Goal: Transaction & Acquisition: Purchase product/service

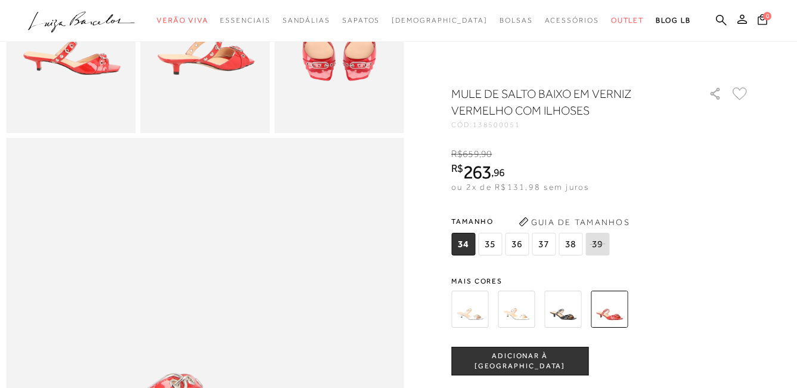
scroll to position [417, 0]
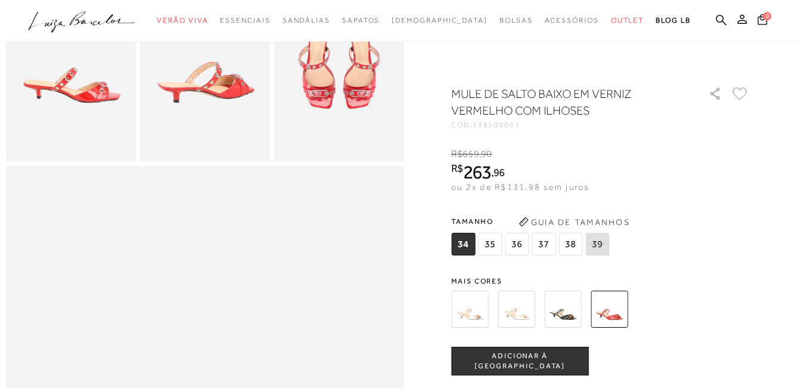
drag, startPoint x: 497, startPoint y: 244, endPoint x: 693, endPoint y: 247, distance: 195.6
click at [497, 244] on span "35" at bounding box center [490, 244] width 24 height 23
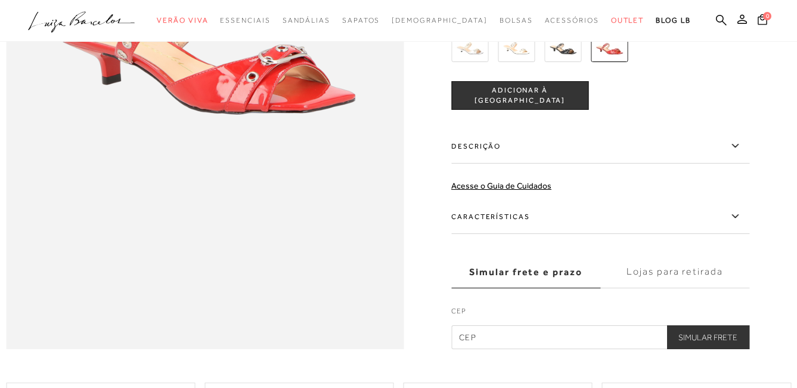
scroll to position [835, 0]
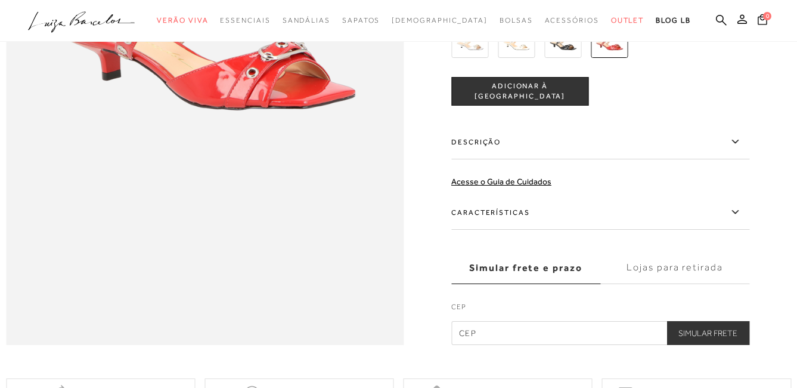
click at [556, 102] on span "ADICIONAR À [GEOGRAPHIC_DATA]" at bounding box center [520, 91] width 136 height 21
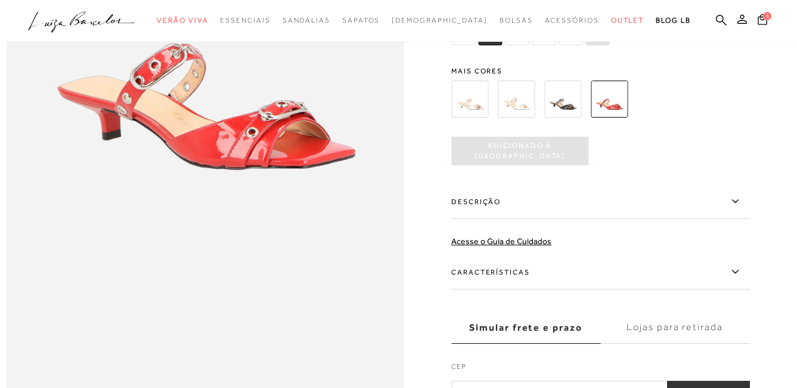
scroll to position [0, 0]
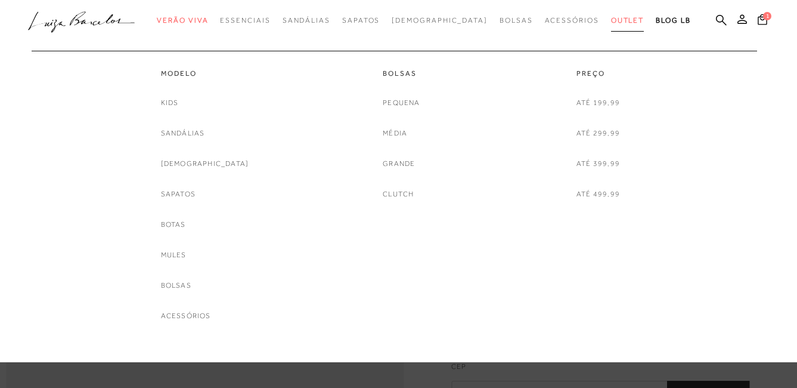
click at [611, 20] on span "Outlet" at bounding box center [627, 20] width 33 height 8
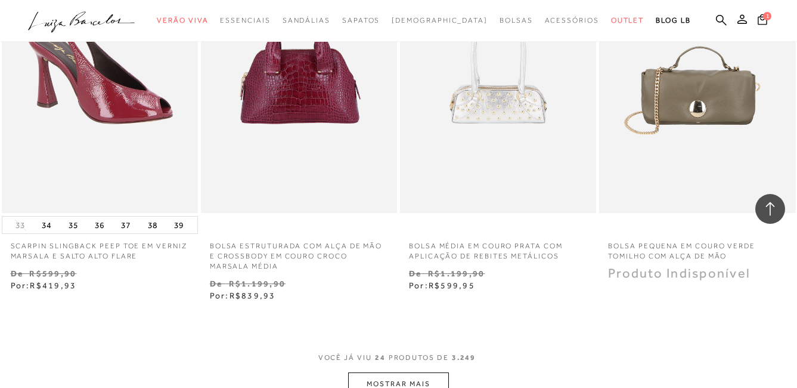
scroll to position [2087, 0]
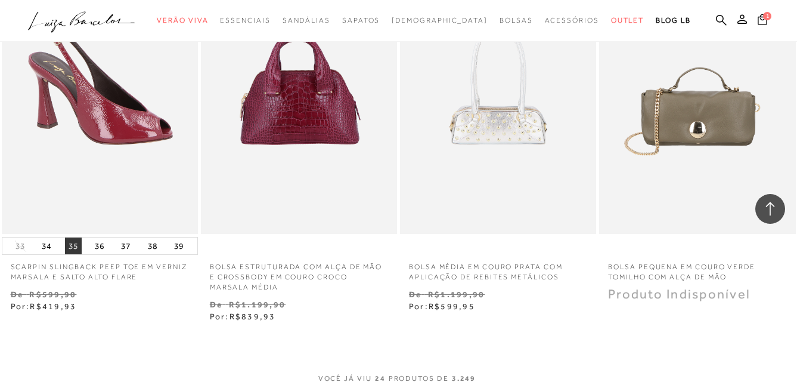
click at [71, 237] on button "35" at bounding box center [73, 245] width 17 height 17
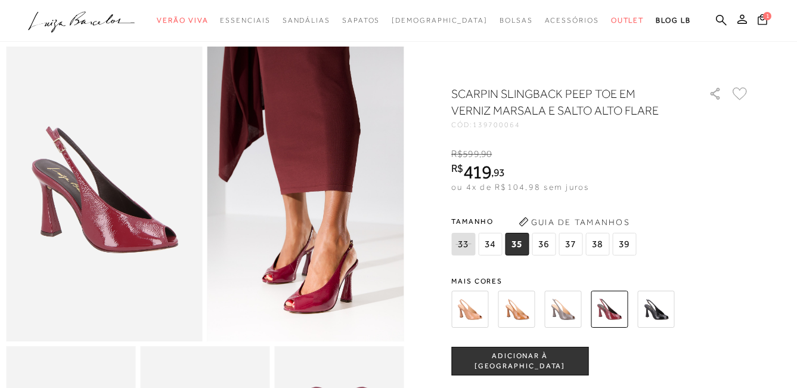
scroll to position [60, 0]
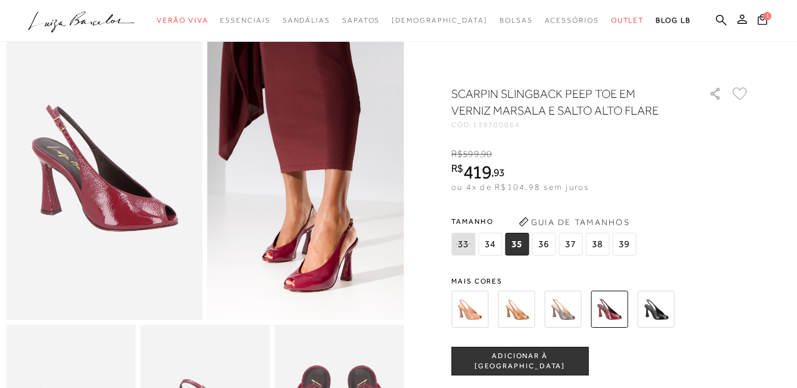
click at [511, 355] on span "ADICIONAR À [GEOGRAPHIC_DATA]" at bounding box center [520, 361] width 136 height 21
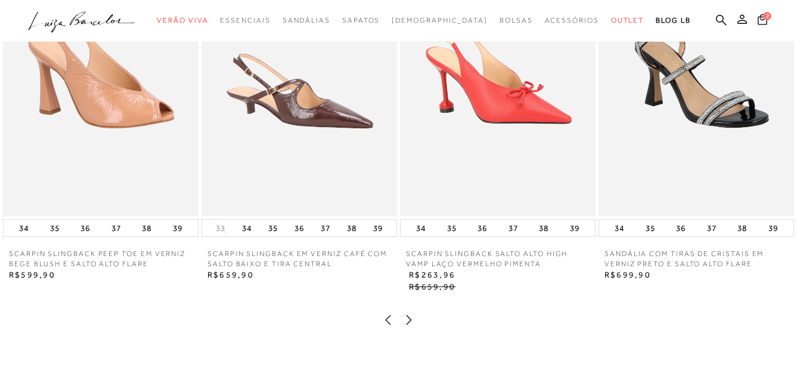
scroll to position [1431, 0]
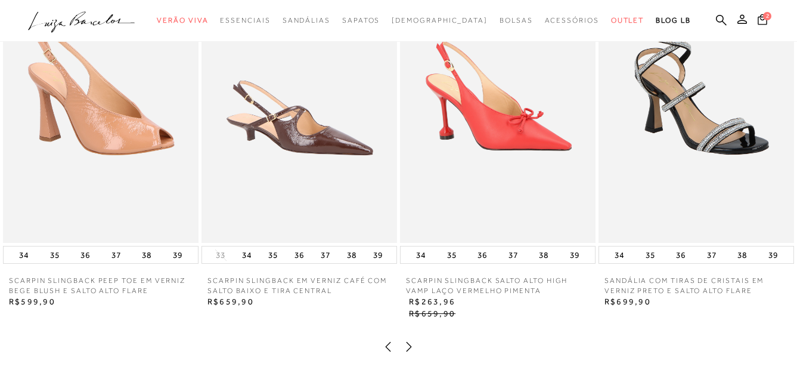
click at [409, 352] on icon at bounding box center [409, 347] width 12 height 12
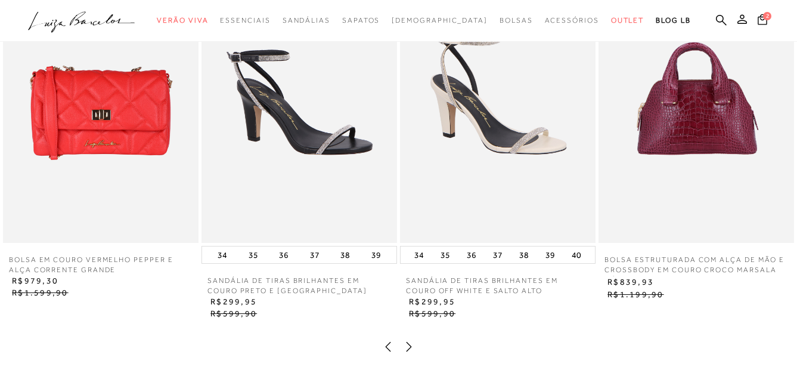
click at [409, 352] on icon at bounding box center [409, 347] width 12 height 12
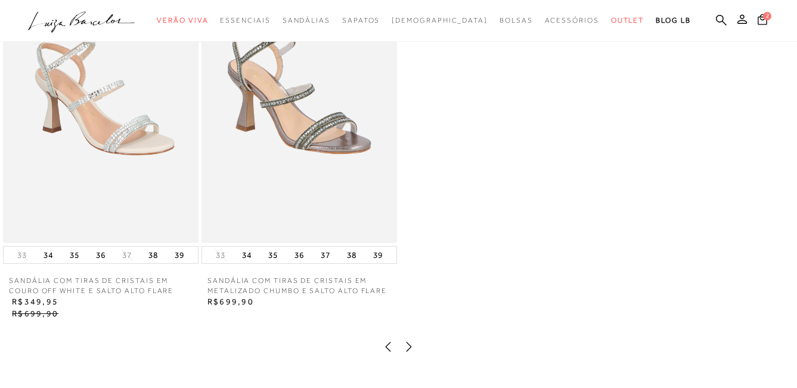
click at [410, 352] on icon at bounding box center [409, 347] width 12 height 12
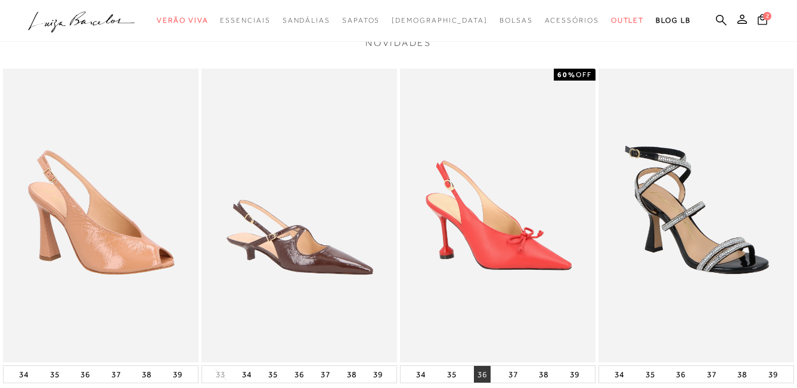
scroll to position [1372, 0]
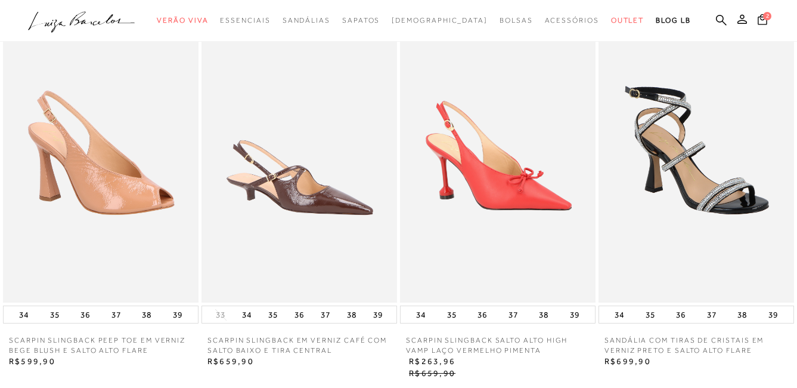
click at [484, 270] on img at bounding box center [498, 155] width 196 height 293
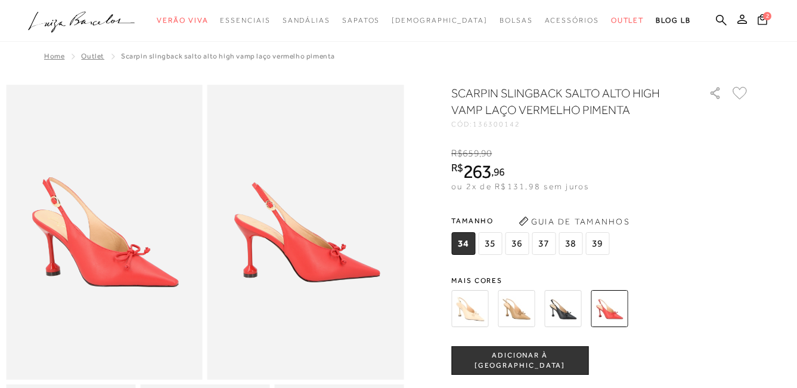
scroll to position [60, 0]
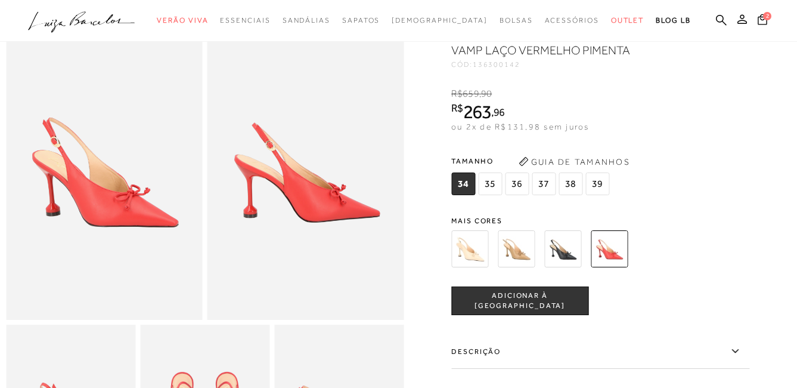
click at [562, 260] on img at bounding box center [562, 248] width 37 height 37
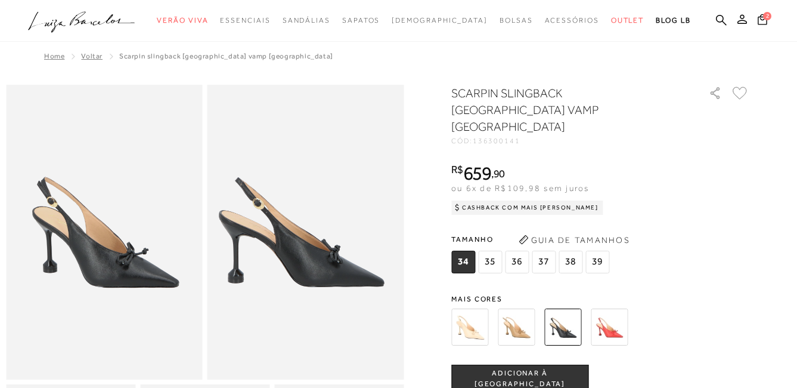
click at [608, 308] on img at bounding box center [609, 326] width 37 height 37
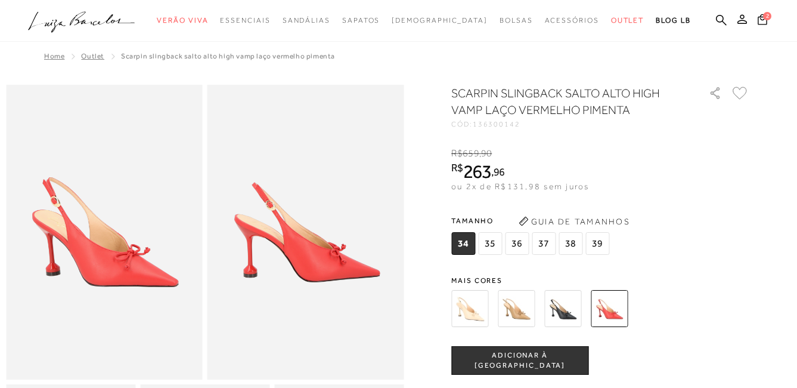
click at [510, 308] on img at bounding box center [516, 308] width 37 height 37
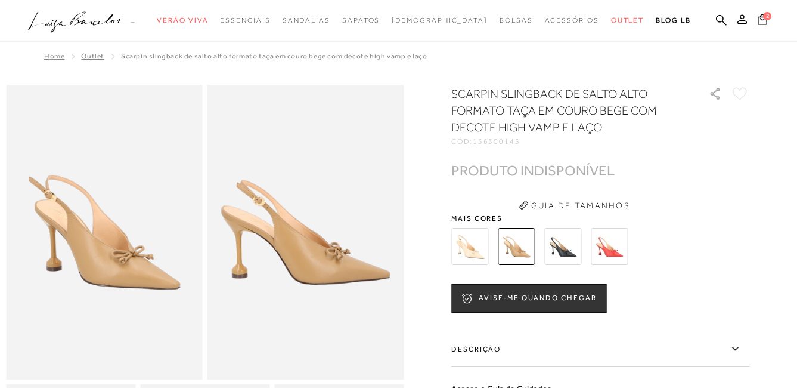
click at [477, 255] on img at bounding box center [469, 246] width 37 height 37
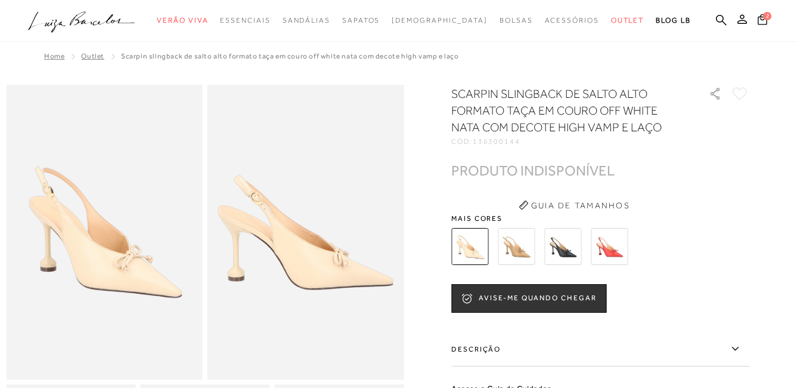
drag, startPoint x: 613, startPoint y: 252, endPoint x: 604, endPoint y: 252, distance: 9.6
click at [613, 252] on img at bounding box center [609, 246] width 37 height 37
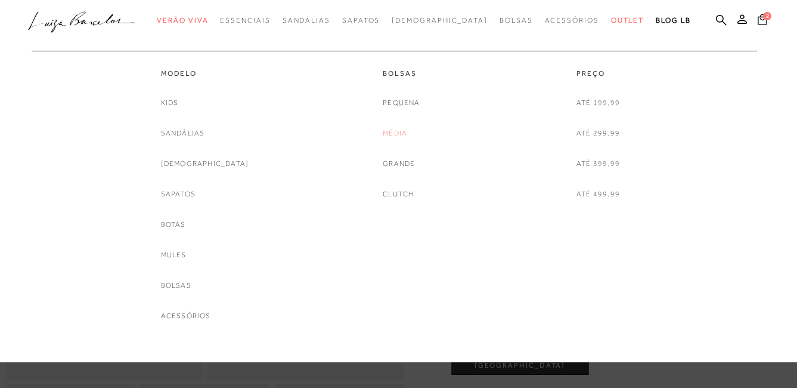
click at [395, 133] on link "Média" at bounding box center [395, 133] width 24 height 13
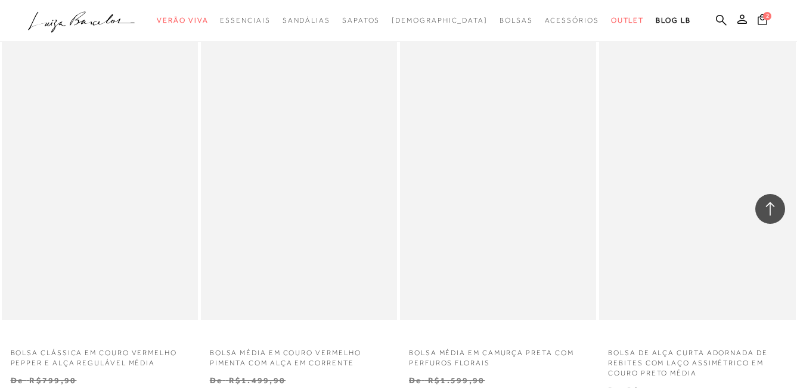
scroll to position [1610, 0]
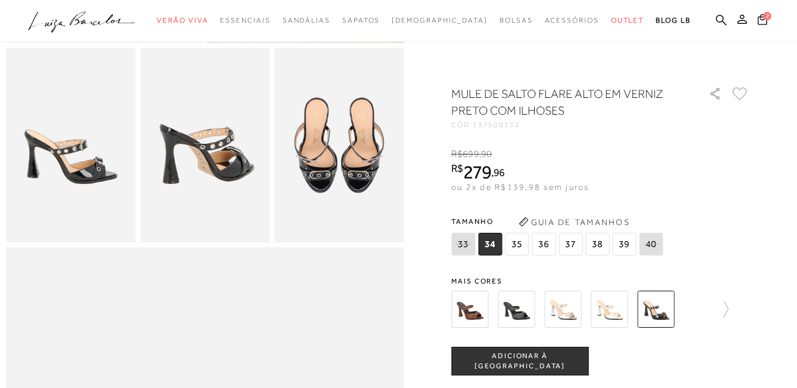
scroll to position [358, 0]
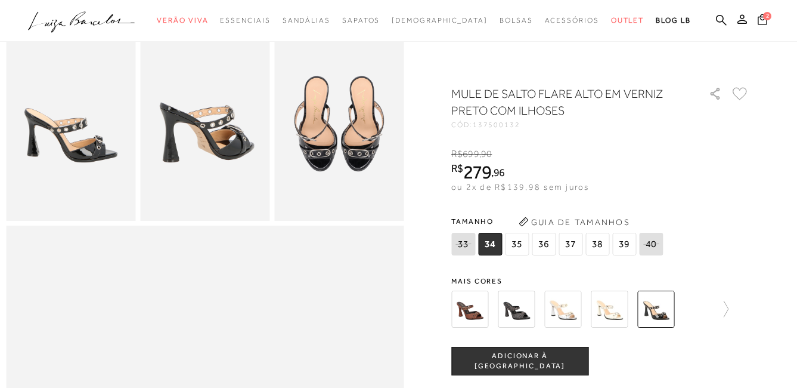
click at [523, 248] on span "35" at bounding box center [517, 244] width 24 height 23
click at [516, 311] on img at bounding box center [516, 308] width 37 height 37
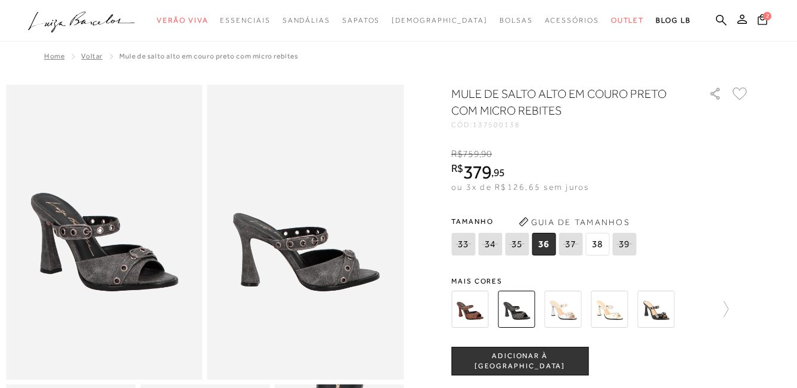
click at [567, 307] on img at bounding box center [562, 308] width 37 height 37
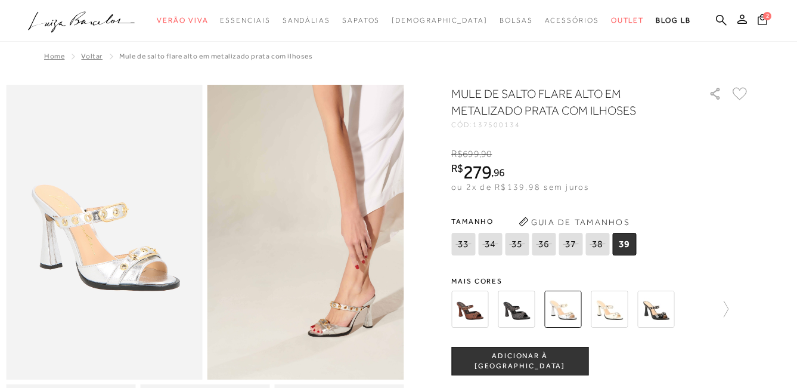
click at [471, 315] on img at bounding box center [469, 308] width 37 height 37
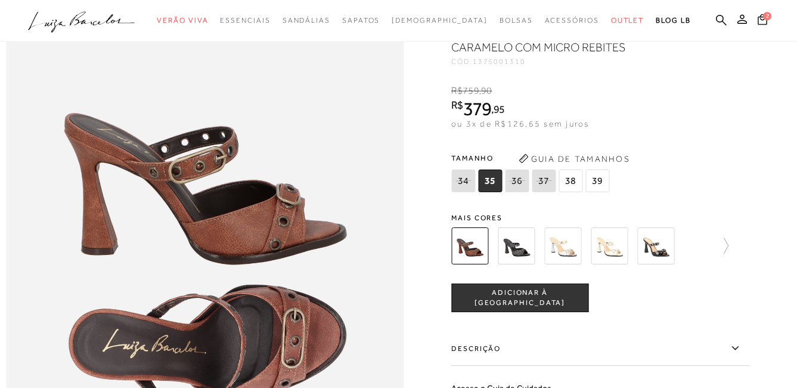
scroll to position [716, 0]
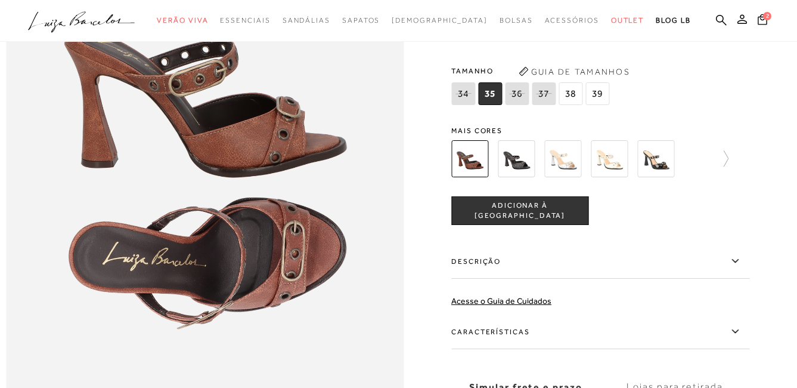
click at [568, 177] on img at bounding box center [562, 158] width 37 height 37
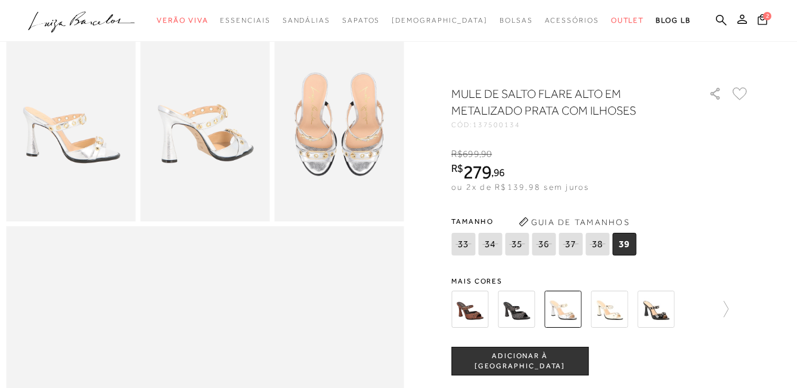
scroll to position [358, 0]
click at [531, 314] on img at bounding box center [516, 308] width 37 height 37
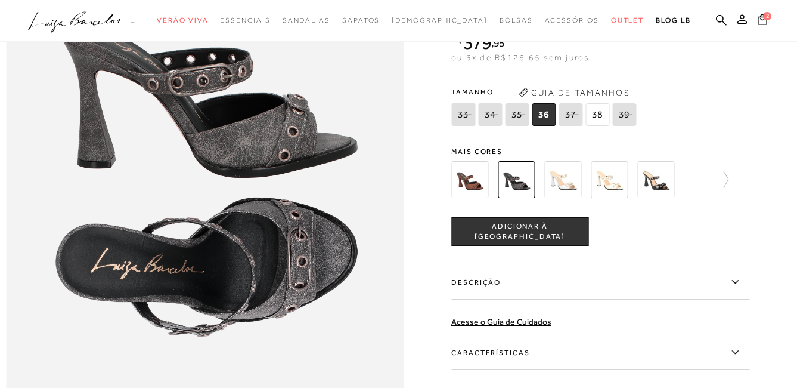
scroll to position [716, 0]
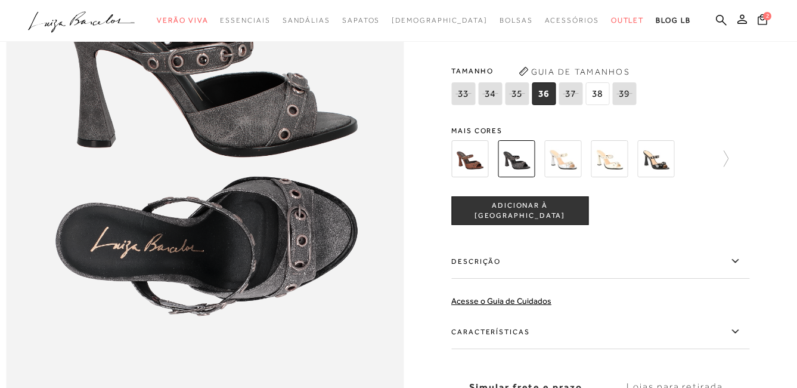
click at [540, 221] on span "ADICIONAR À [GEOGRAPHIC_DATA]" at bounding box center [520, 210] width 136 height 21
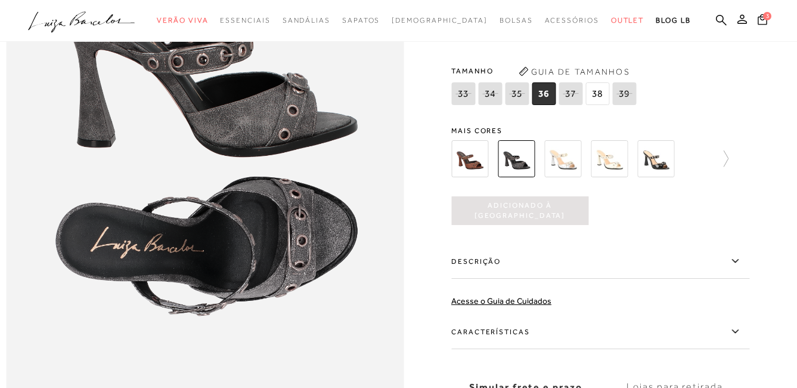
scroll to position [0, 0]
click at [478, 177] on img at bounding box center [469, 158] width 37 height 37
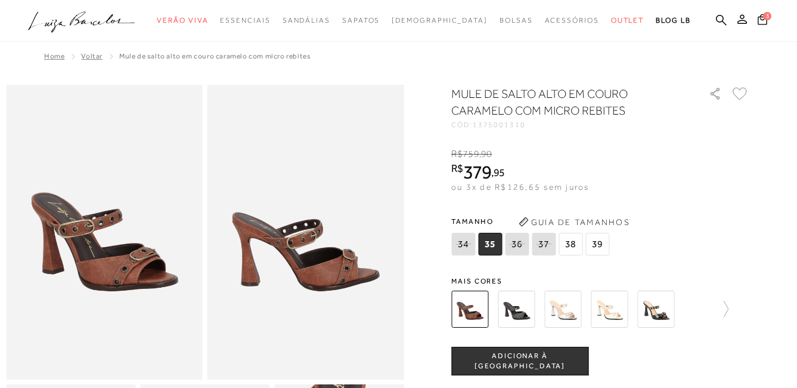
click at [496, 245] on span "35" at bounding box center [490, 244] width 24 height 23
click at [547, 361] on span "ADICIONAR À [GEOGRAPHIC_DATA]" at bounding box center [520, 361] width 136 height 21
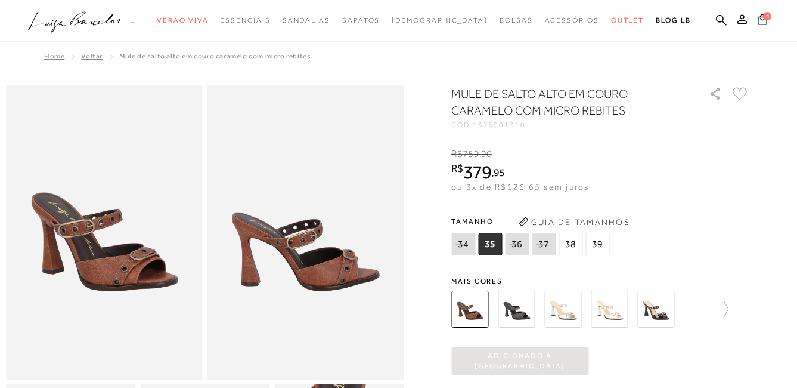
click at [766, 18] on span "4" at bounding box center [767, 15] width 8 height 8
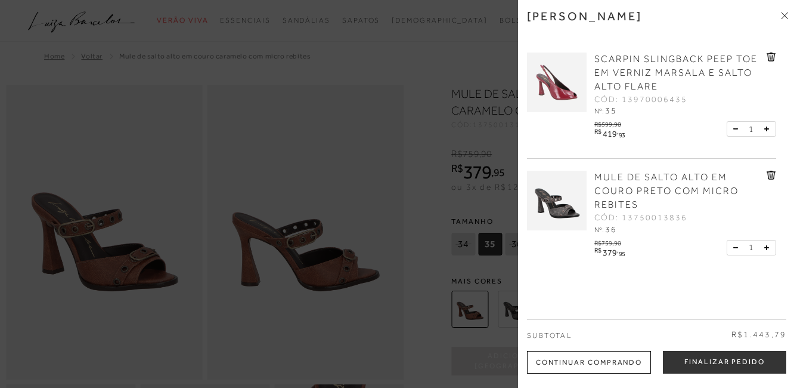
scroll to position [179, 0]
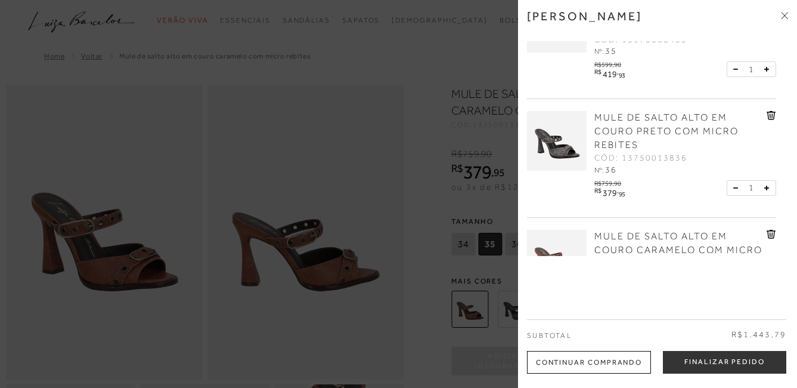
click at [767, 114] on icon at bounding box center [771, 115] width 9 height 9
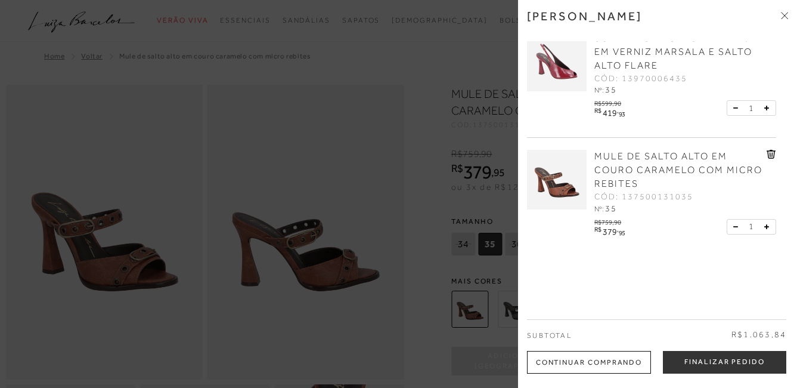
click at [459, 209] on div at bounding box center [398, 194] width 797 height 388
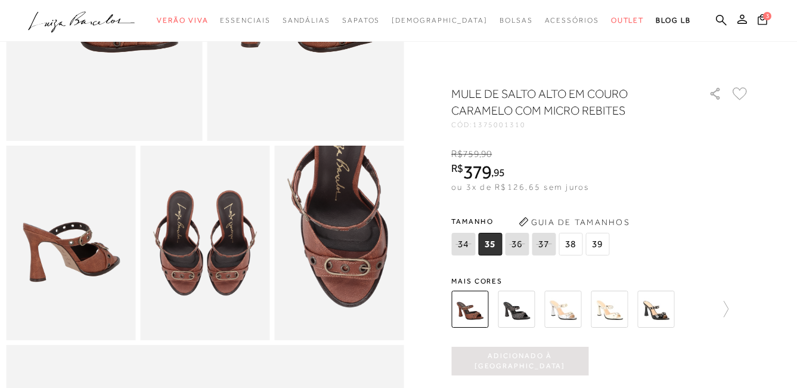
scroll to position [0, 0]
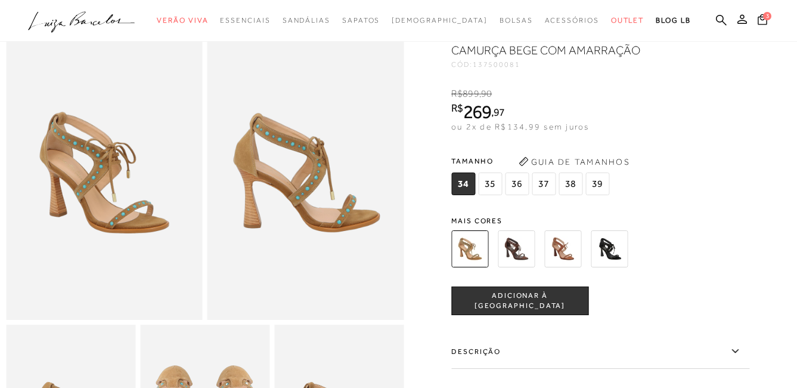
drag, startPoint x: 497, startPoint y: 180, endPoint x: 515, endPoint y: 194, distance: 23.4
click at [497, 180] on span "35" at bounding box center [490, 183] width 24 height 23
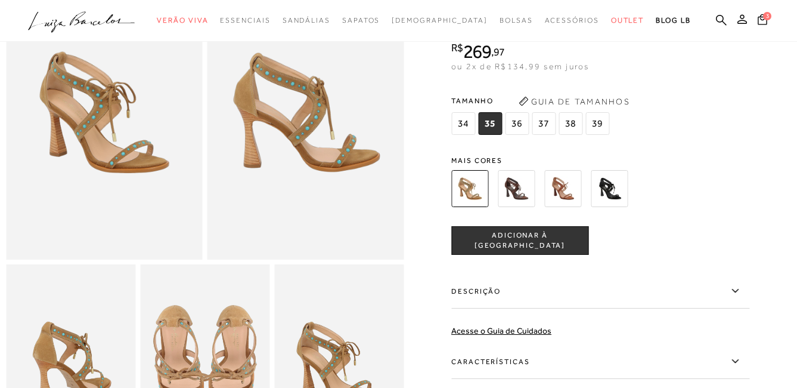
scroll to position [119, 0]
click at [518, 191] on img at bounding box center [516, 189] width 37 height 37
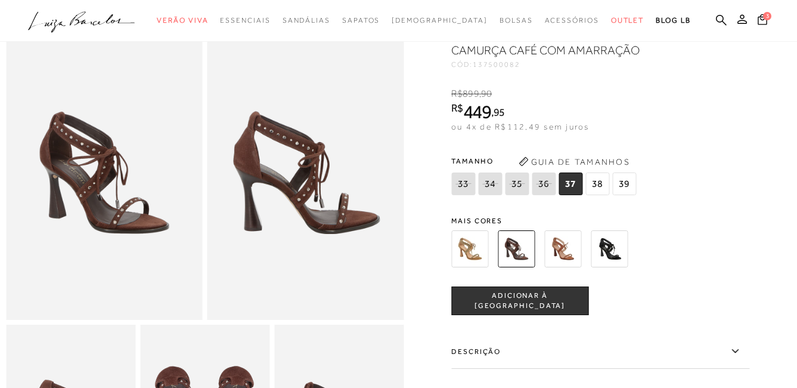
scroll to position [119, 0]
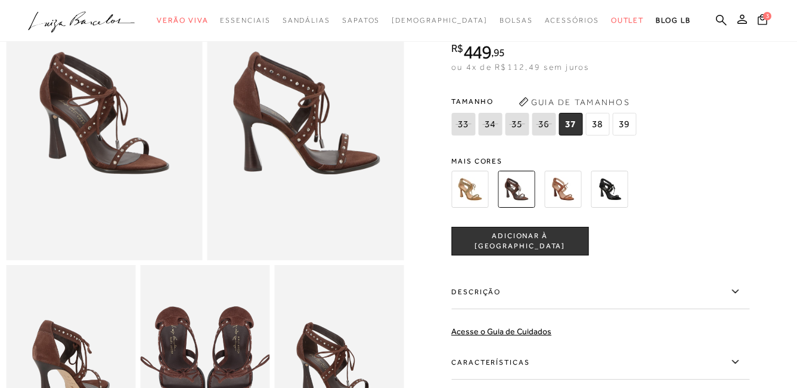
click at [562, 196] on img at bounding box center [562, 189] width 37 height 37
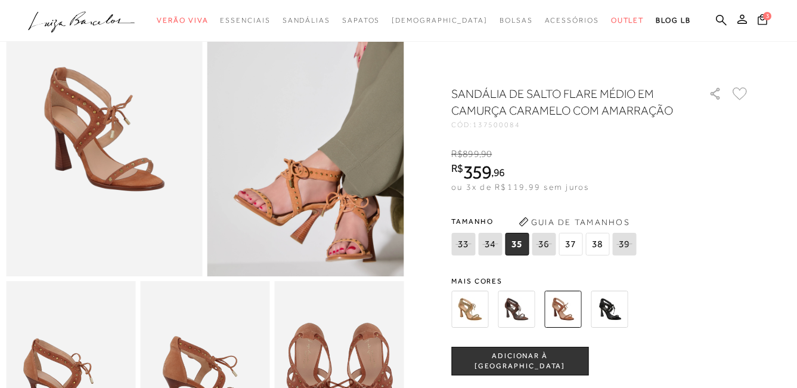
scroll to position [119, 0]
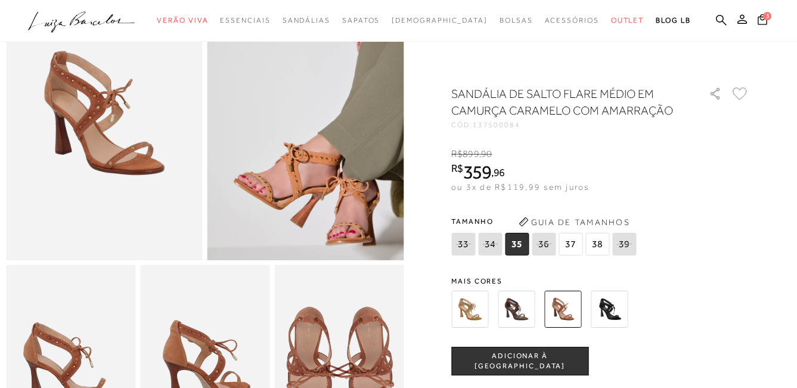
click at [620, 308] on img at bounding box center [609, 308] width 37 height 37
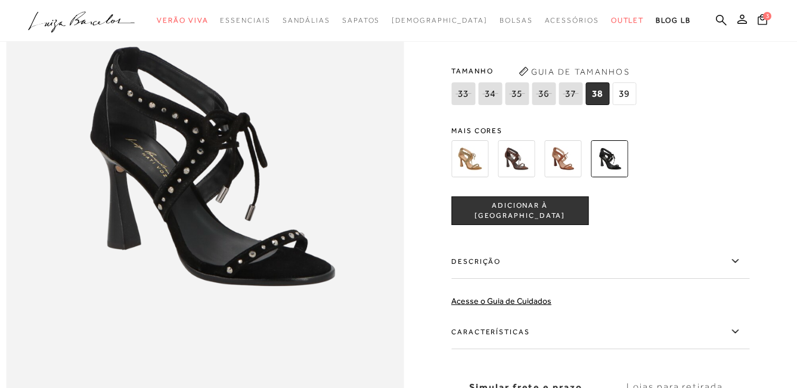
scroll to position [656, 0]
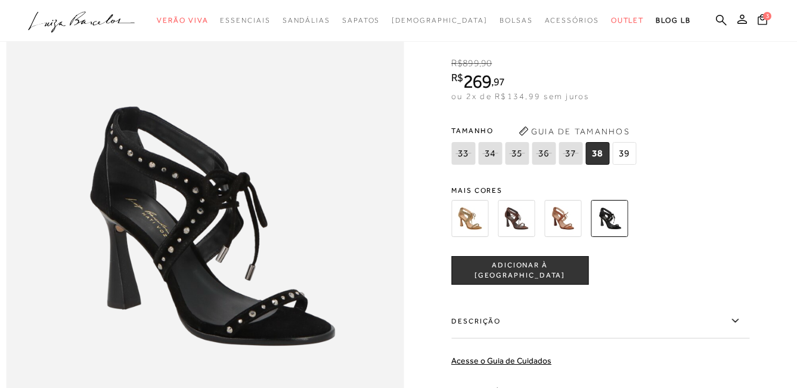
click at [530, 284] on button "ADICIONAR À [GEOGRAPHIC_DATA]" at bounding box center [519, 270] width 137 height 29
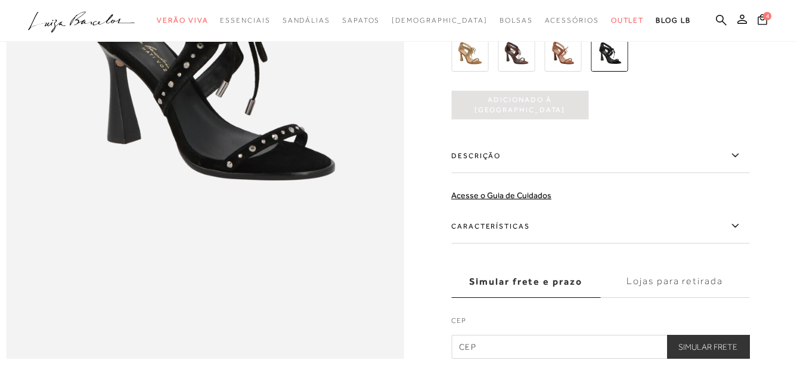
scroll to position [716, 0]
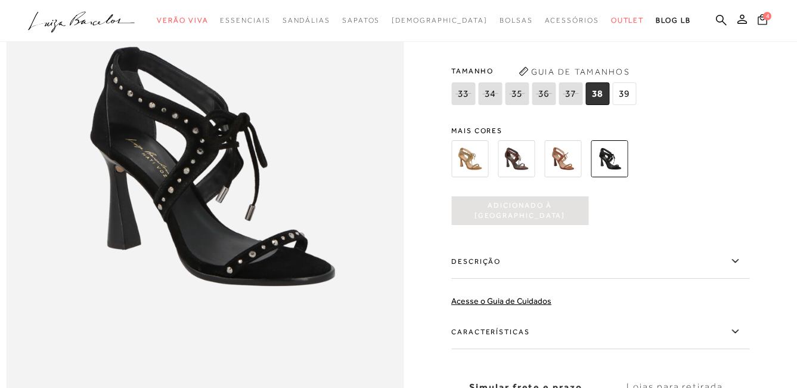
click at [762, 20] on icon at bounding box center [763, 19] width 10 height 11
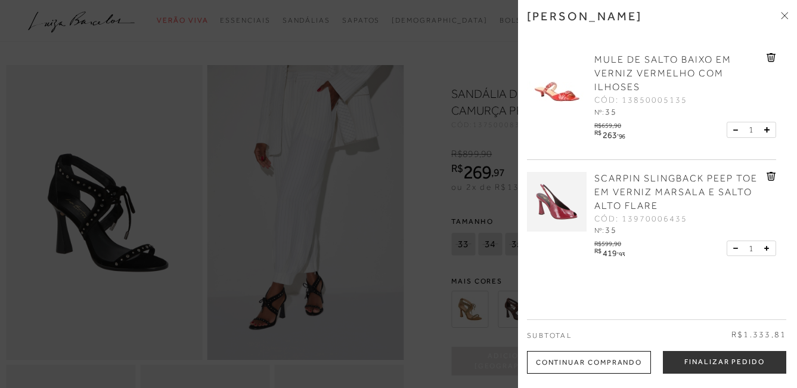
scroll to position [0, 0]
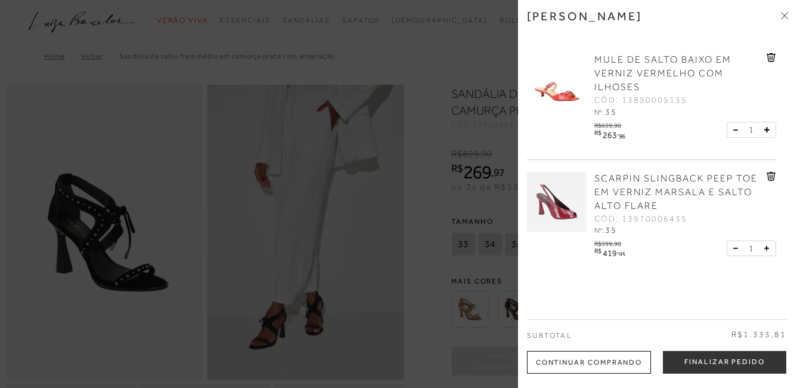
click at [784, 15] on icon at bounding box center [784, 15] width 7 height 7
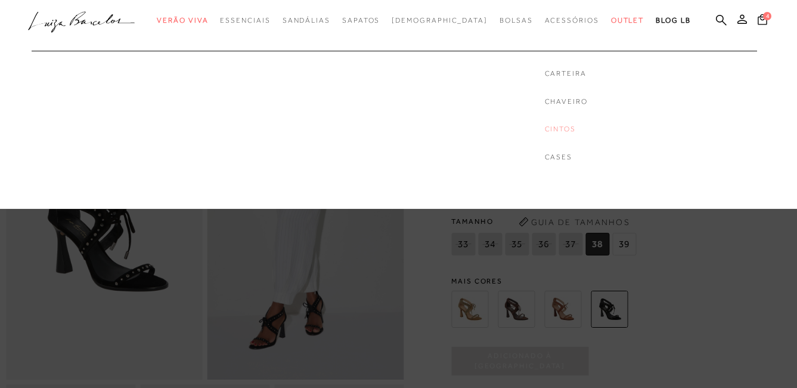
click at [545, 133] on link "Cintos" at bounding box center [566, 129] width 43 height 10
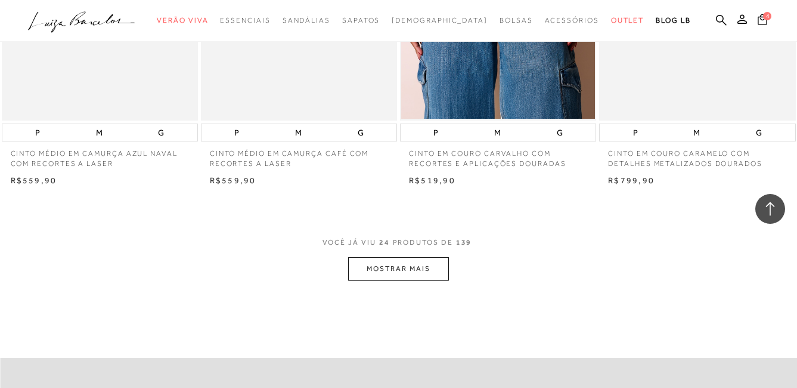
scroll to position [2147, 0]
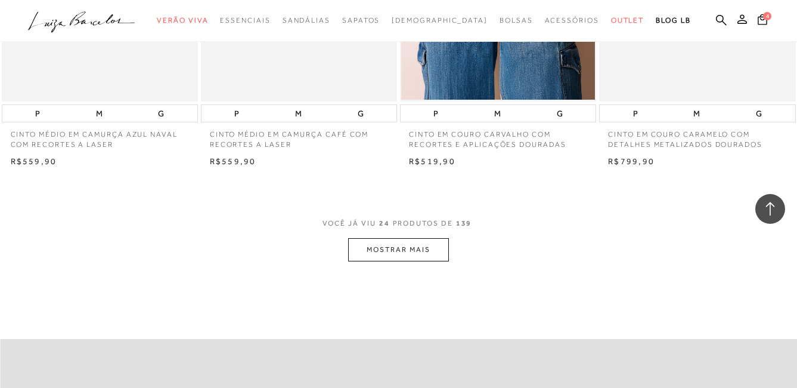
click at [407, 248] on button "MOSTRAR MAIS" at bounding box center [398, 249] width 100 height 23
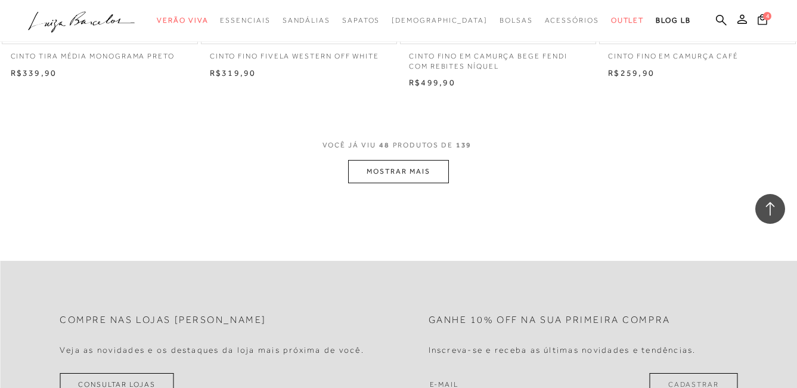
scroll to position [4353, 0]
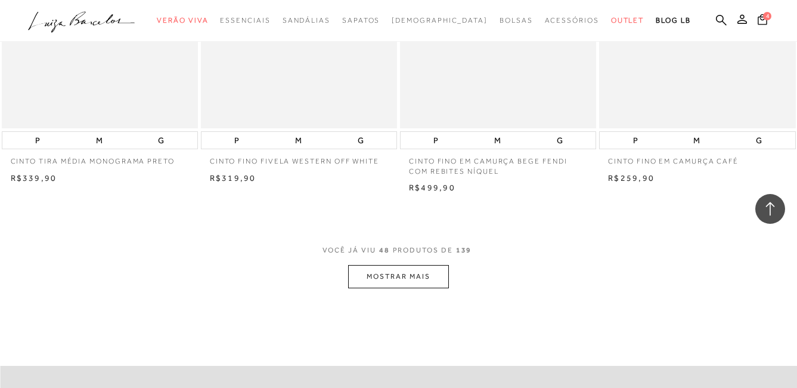
click at [428, 276] on button "MOSTRAR MAIS" at bounding box center [398, 276] width 100 height 23
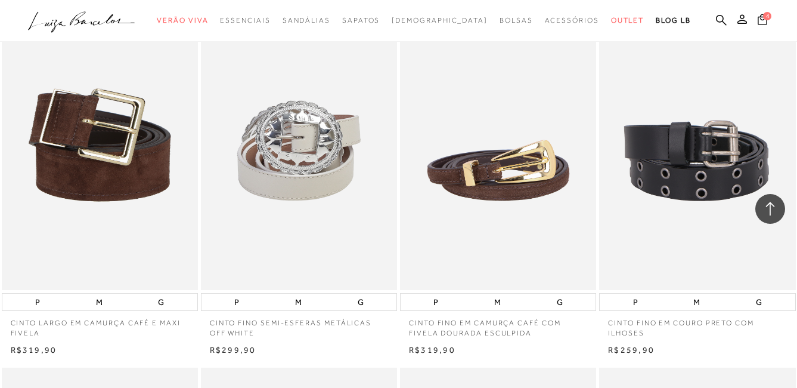
scroll to position [5308, 0]
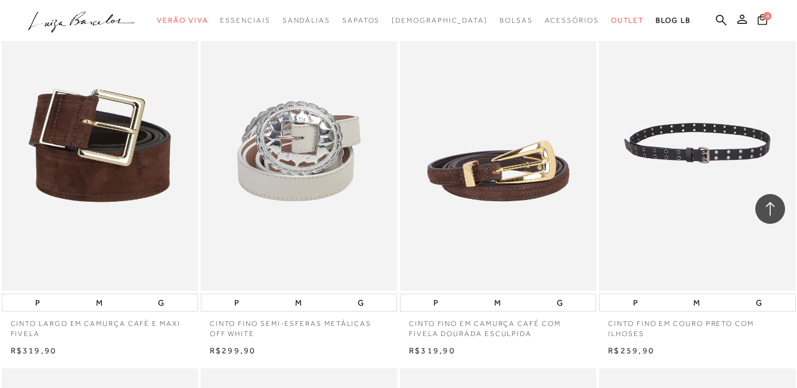
click at [684, 196] on img at bounding box center [698, 143] width 195 height 295
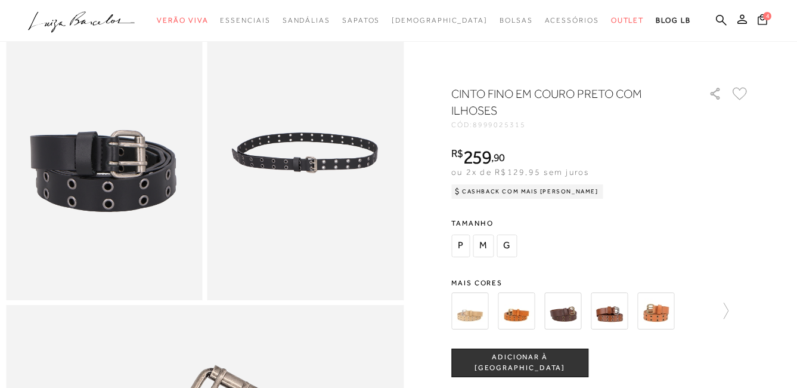
scroll to position [119, 0]
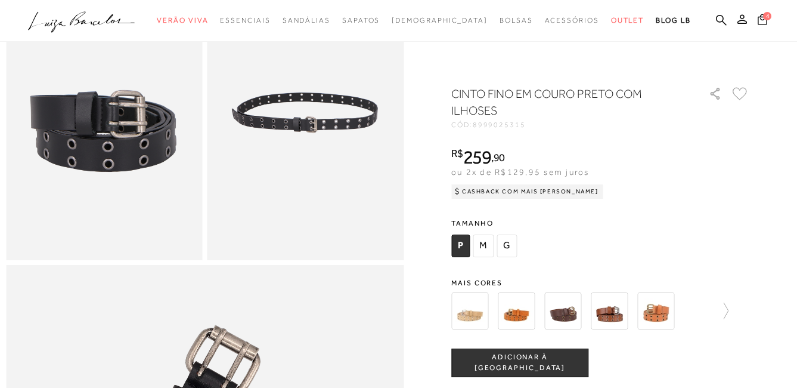
click at [521, 318] on img at bounding box center [516, 310] width 37 height 37
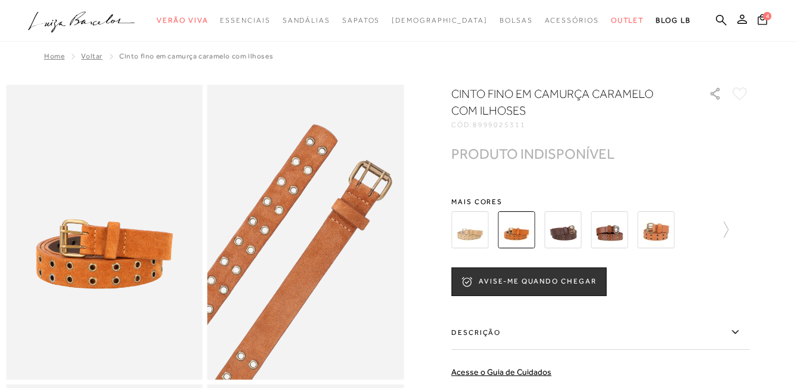
click at [617, 236] on img at bounding box center [609, 229] width 37 height 37
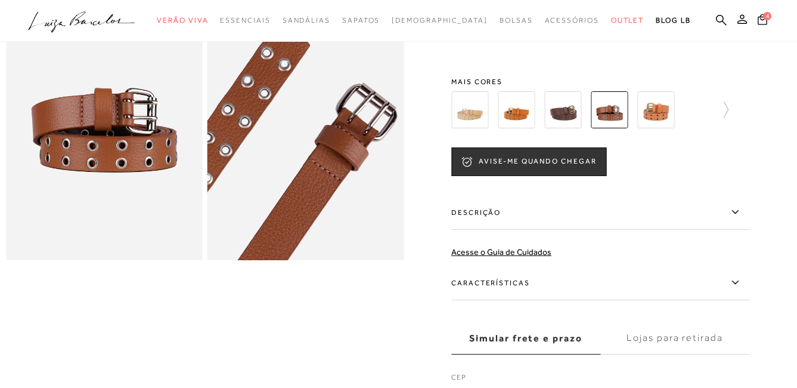
scroll to position [60, 0]
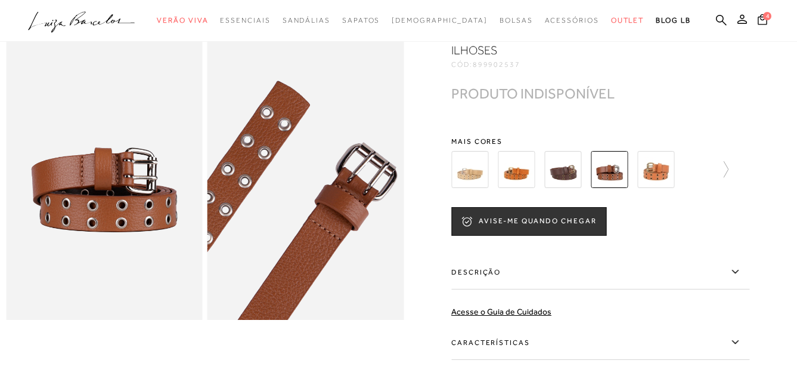
click at [666, 177] on img at bounding box center [656, 169] width 37 height 37
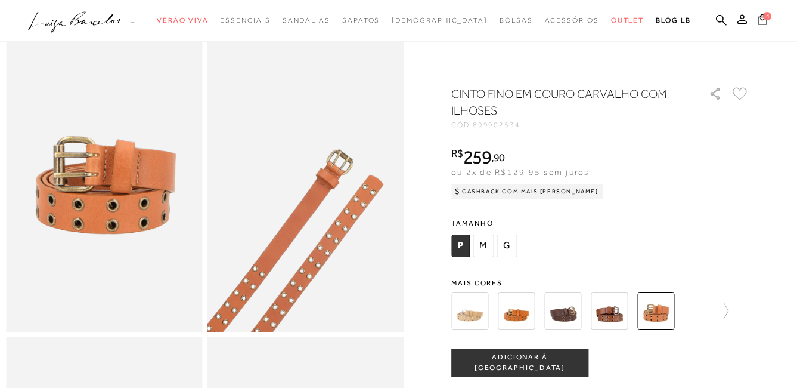
scroll to position [119, 0]
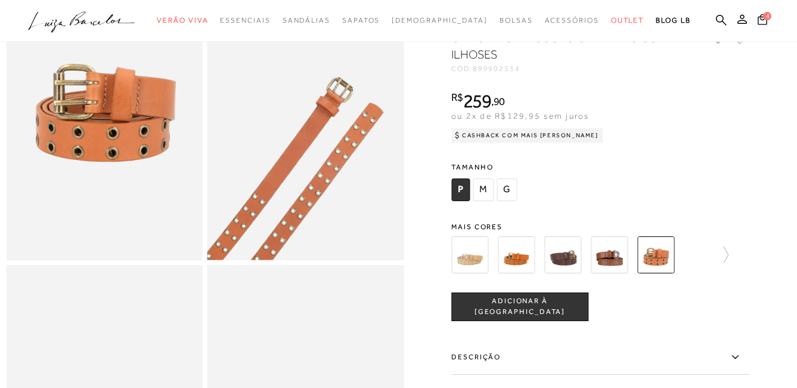
click at [482, 270] on img at bounding box center [469, 254] width 37 height 37
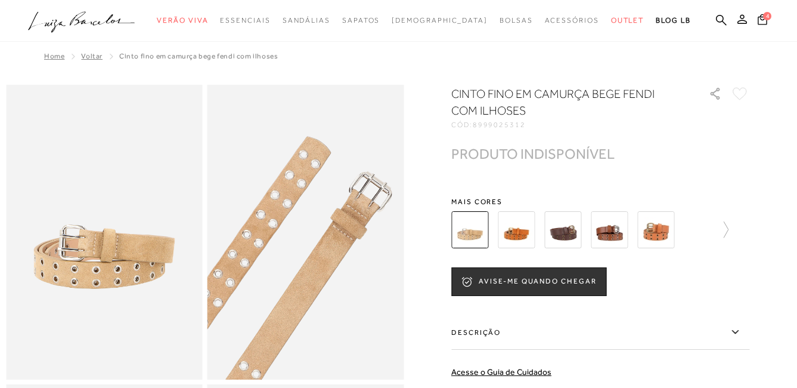
click at [530, 231] on img at bounding box center [516, 229] width 37 height 37
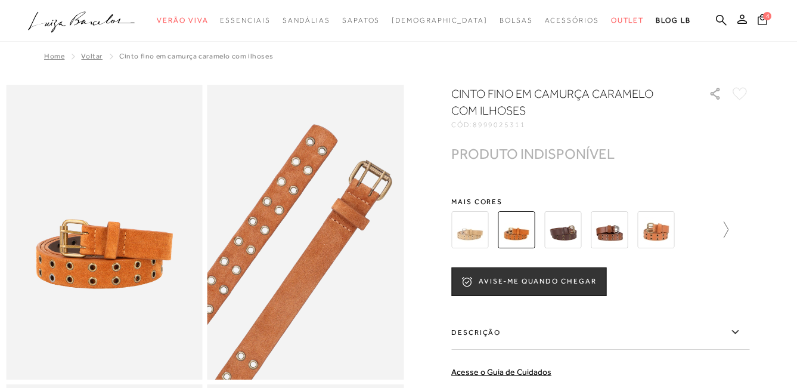
click at [729, 229] on icon at bounding box center [720, 229] width 17 height 17
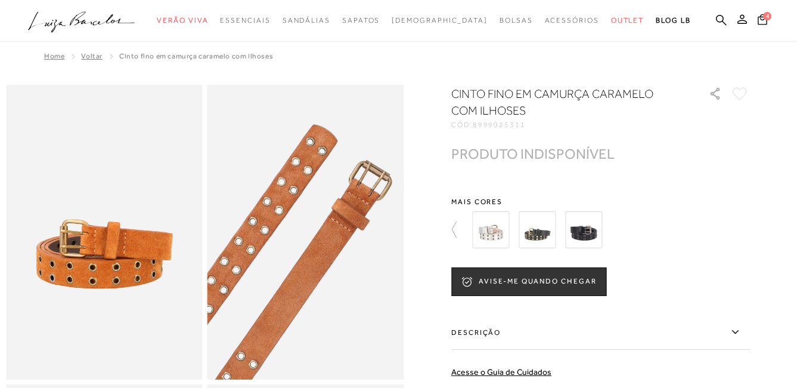
click at [542, 233] on img at bounding box center [537, 229] width 37 height 37
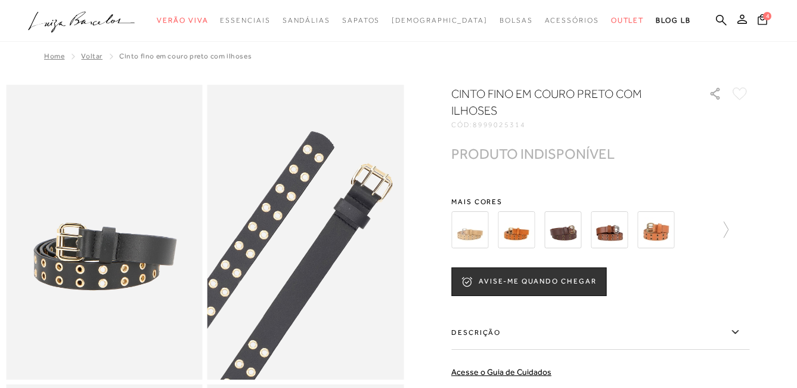
click at [654, 231] on img at bounding box center [656, 229] width 37 height 37
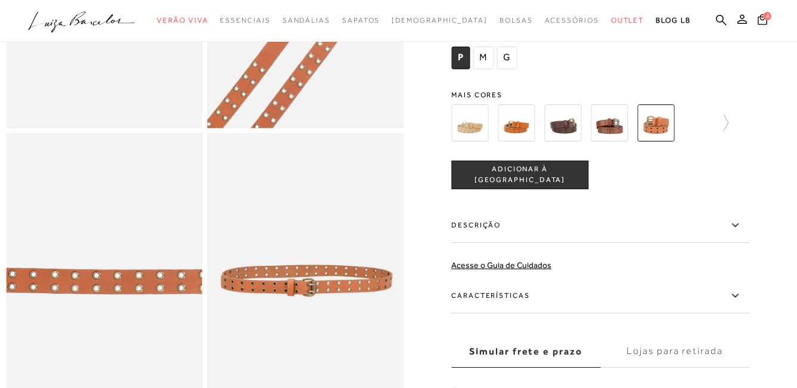
scroll to position [242, 0]
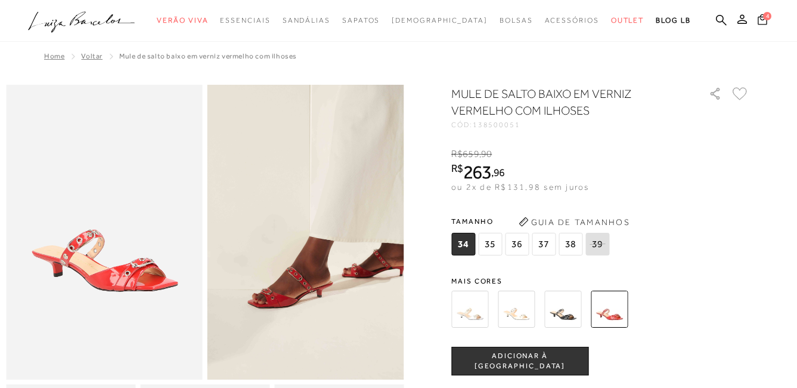
click at [765, 16] on span "4" at bounding box center [767, 16] width 8 height 8
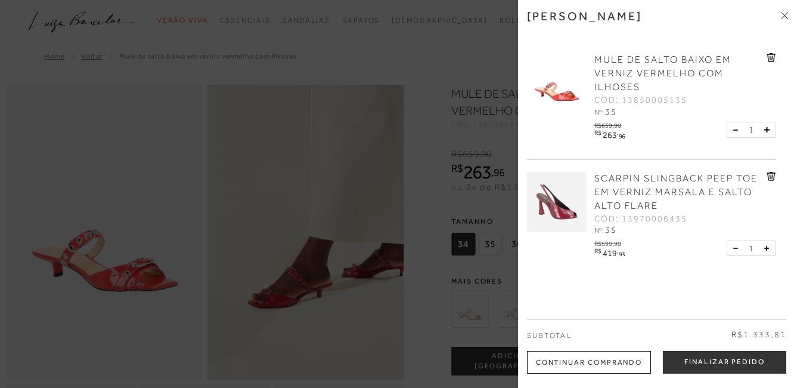
click at [448, 107] on div at bounding box center [398, 194] width 797 height 388
